Goal: Information Seeking & Learning: Find specific fact

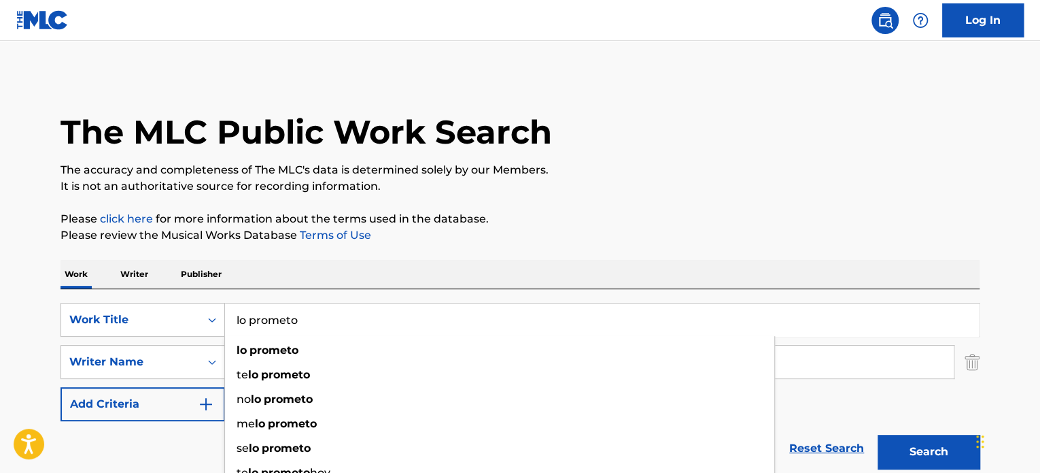
click at [320, 260] on div "Work Writer Publisher" at bounding box center [520, 274] width 919 height 29
drag, startPoint x: 341, startPoint y: 318, endPoint x: 139, endPoint y: 325, distance: 202.7
click at [150, 326] on div "SearchWithCriteria68eaa265-d7bf-4fbb-bc0a-47166358536f Work Title lo prometo lo…" at bounding box center [520, 320] width 919 height 34
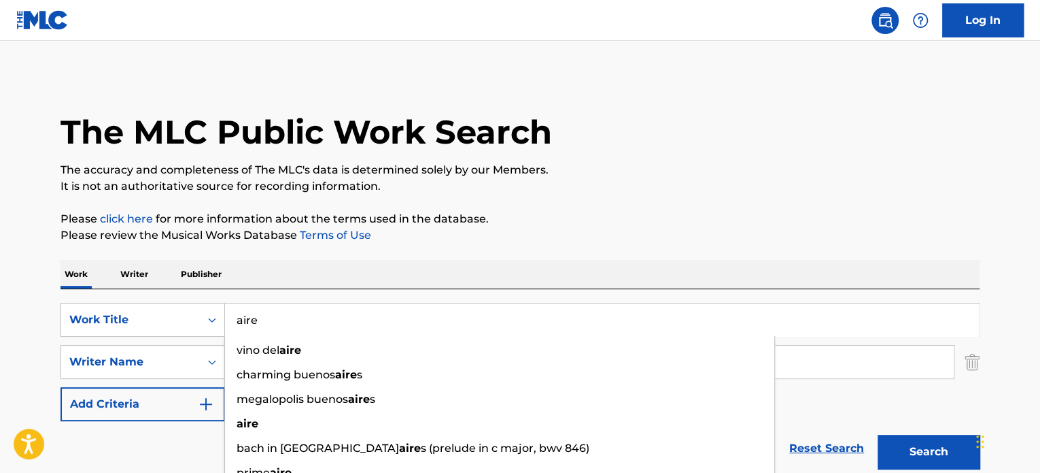
type input "aire"
click at [562, 239] on p "Please review the Musical Works Database Terms of Use" at bounding box center [520, 235] width 919 height 16
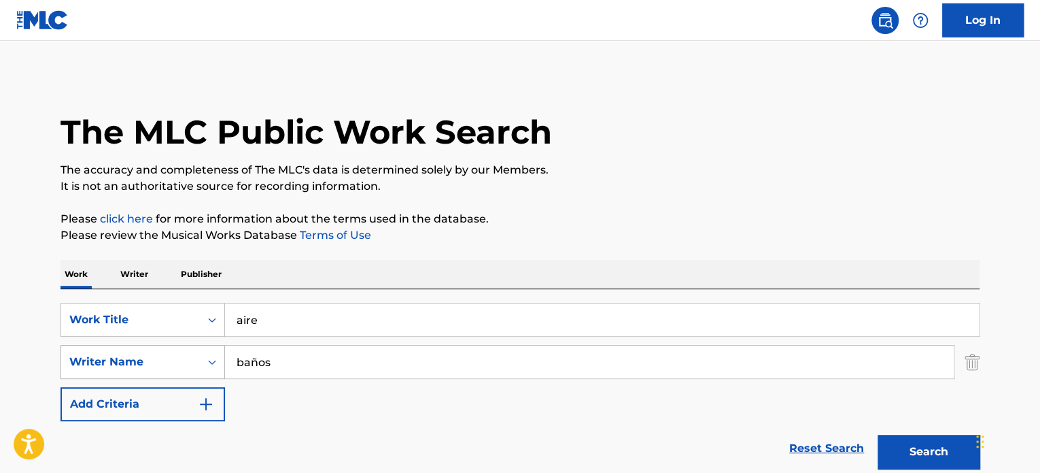
drag, startPoint x: 321, startPoint y: 371, endPoint x: 93, endPoint y: 370, distance: 227.8
click at [99, 370] on div "SearchWithCriteriaca62c0bf-ff60-48a0-81c5-10579d20db2c Writer Name [PERSON_NAME]" at bounding box center [520, 362] width 919 height 34
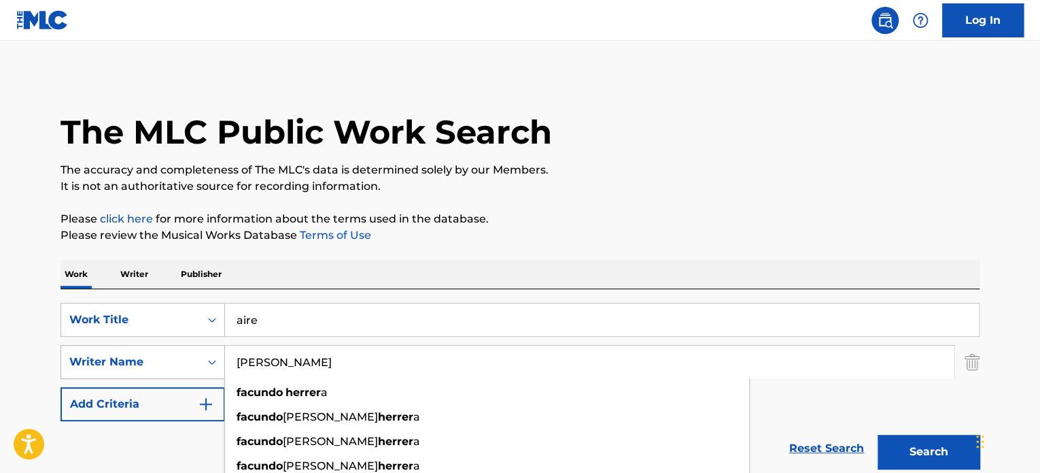
type input "[PERSON_NAME]"
click at [878, 434] on button "Search" at bounding box center [929, 451] width 102 height 34
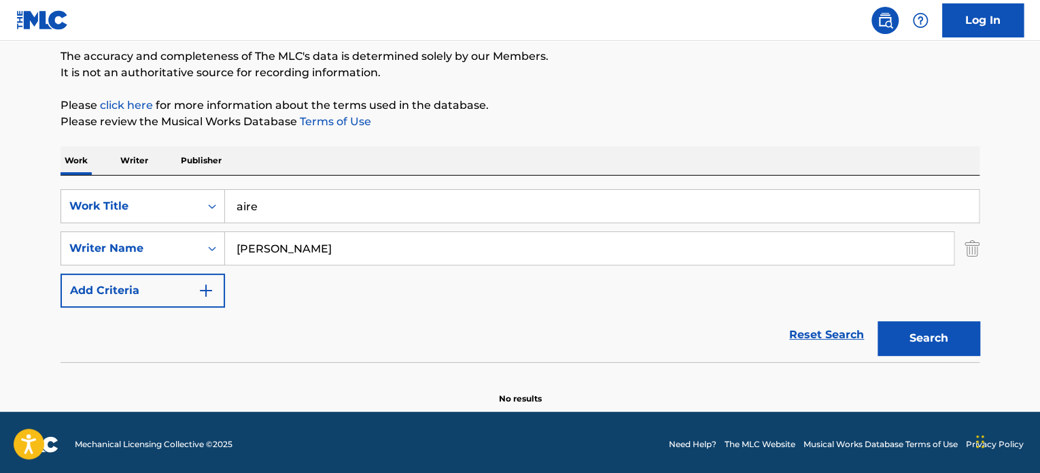
scroll to position [117, 0]
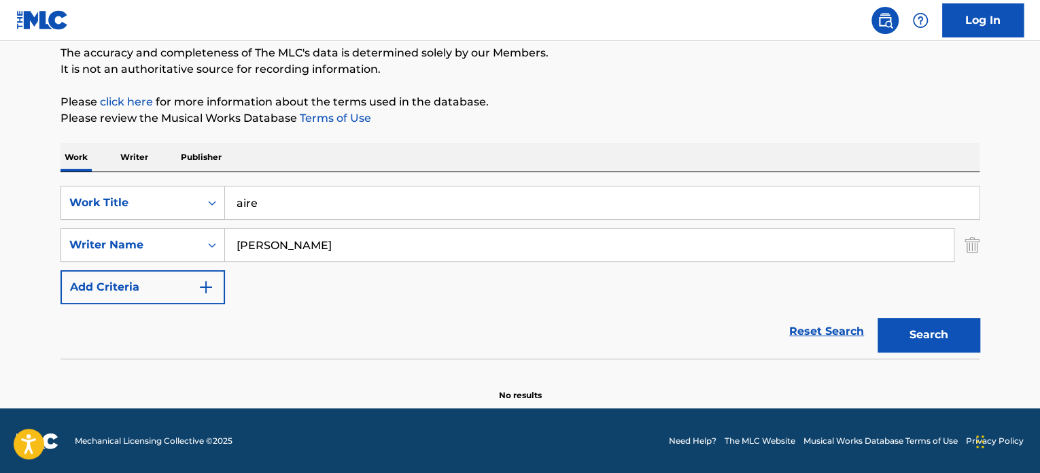
click at [929, 340] on button "Search" at bounding box center [929, 335] width 102 height 34
drag, startPoint x: 229, startPoint y: 237, endPoint x: 165, endPoint y: 239, distance: 63.9
click at [165, 237] on div "SearchWithCriteriaca62c0bf-ff60-48a0-81c5-10579d20db2c Writer Name [PERSON_NAME]" at bounding box center [520, 245] width 919 height 34
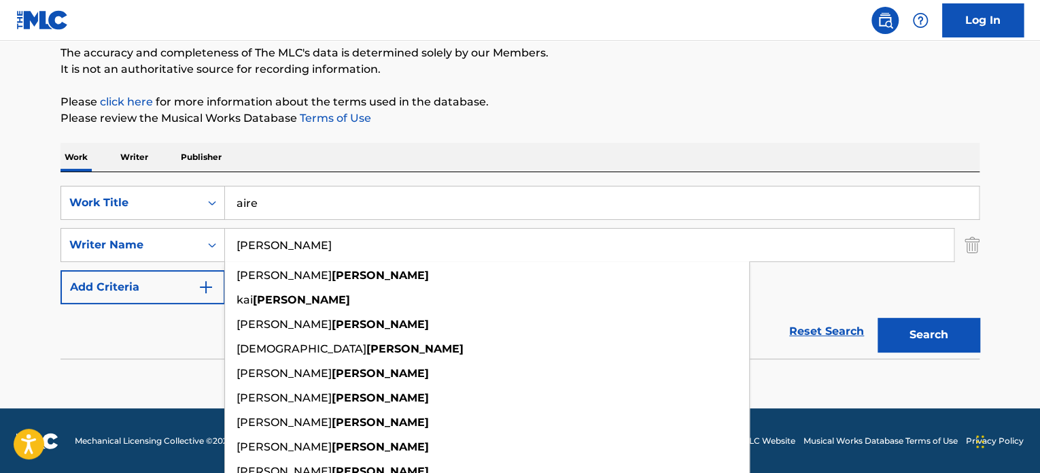
type input "[PERSON_NAME]"
click at [878, 318] on button "Search" at bounding box center [929, 335] width 102 height 34
